Goal: Use online tool/utility: Utilize a website feature to perform a specific function

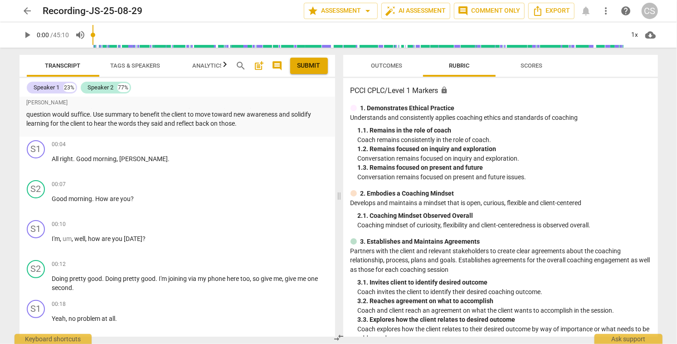
scroll to position [80, 0]
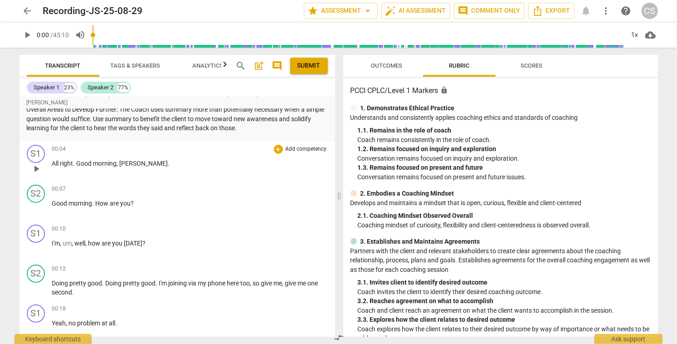
click at [36, 170] on span "play_arrow" at bounding box center [36, 168] width 11 height 11
type input "14"
click at [27, 13] on span "arrow_back" at bounding box center [27, 10] width 11 height 11
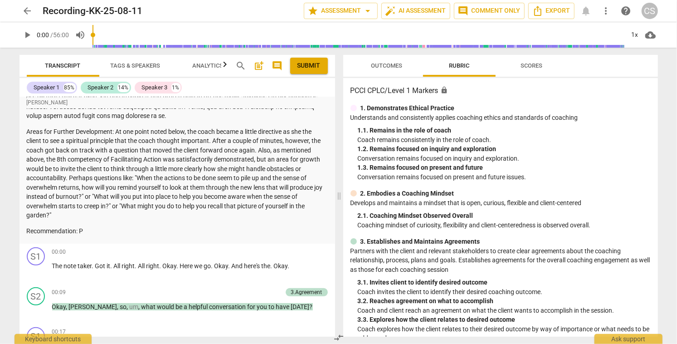
scroll to position [118, 0]
click at [39, 273] on span "play_arrow" at bounding box center [36, 270] width 11 height 11
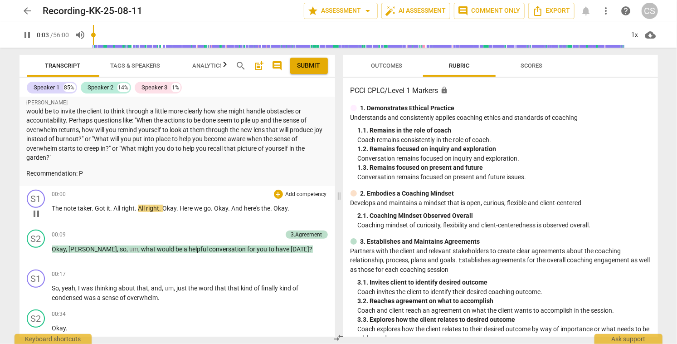
scroll to position [177, 0]
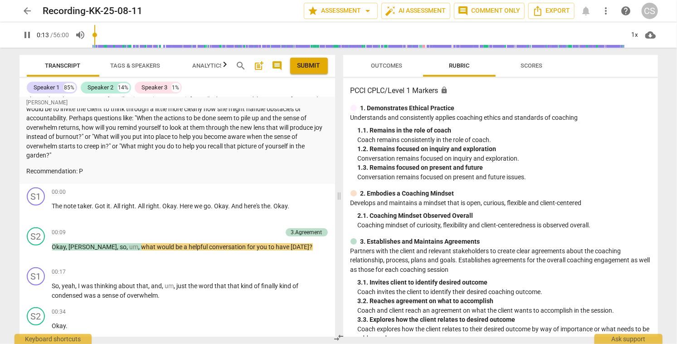
type input "13"
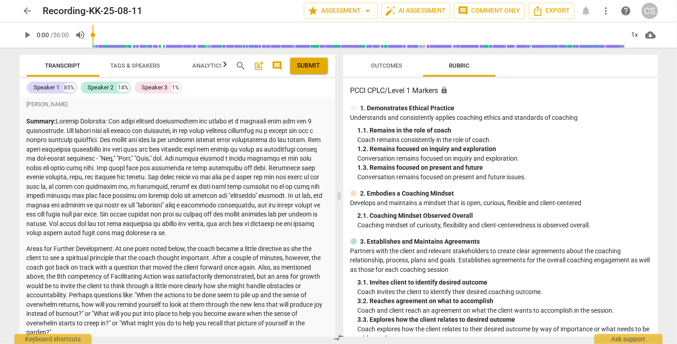
click at [256, 66] on span "post_add" at bounding box center [259, 65] width 11 height 11
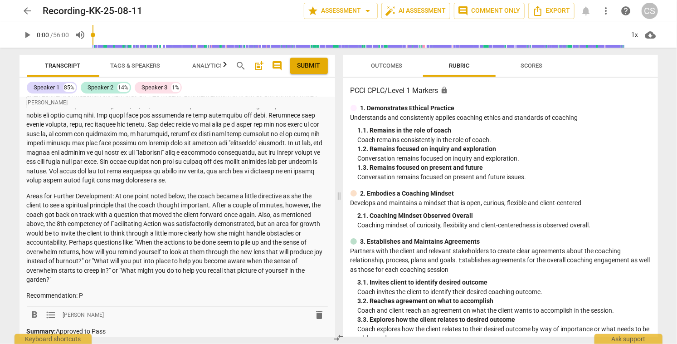
click at [301, 66] on span "Submit" at bounding box center [308, 65] width 23 height 9
